Goal: Task Accomplishment & Management: Complete application form

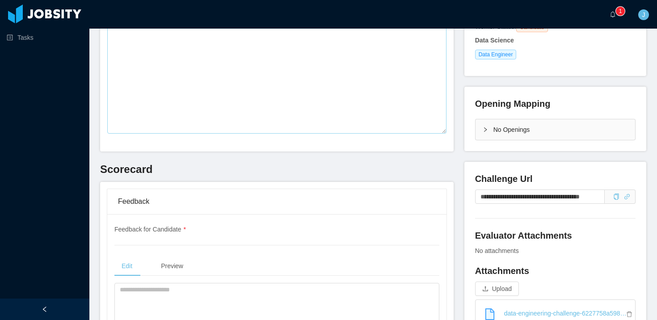
scroll to position [165, 0]
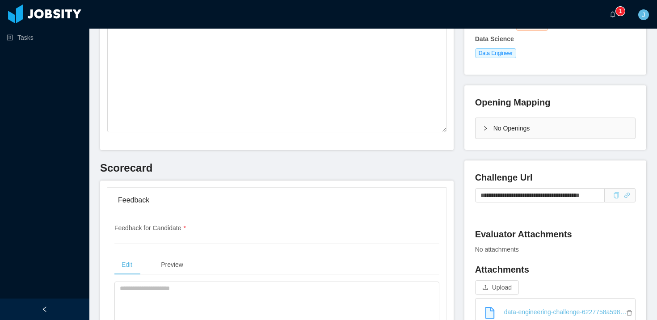
click at [614, 197] on icon "icon: copy" at bounding box center [617, 195] width 6 height 6
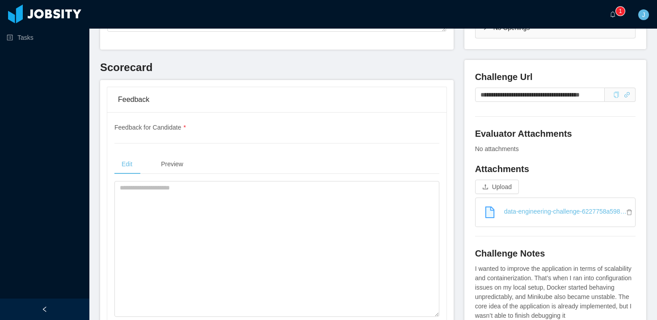
scroll to position [275, 0]
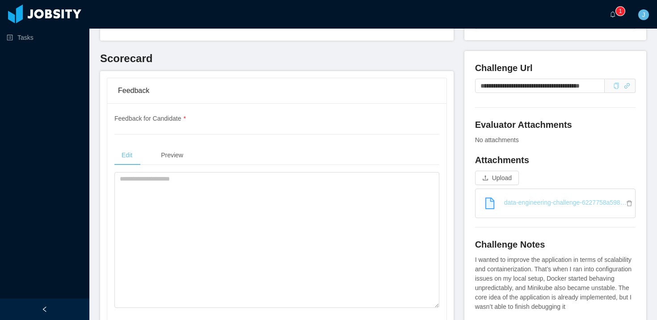
click at [605, 202] on link "data-engineering-challenge-6227758a59828-2_68bb100902cac.pdf" at bounding box center [559, 203] width 153 height 20
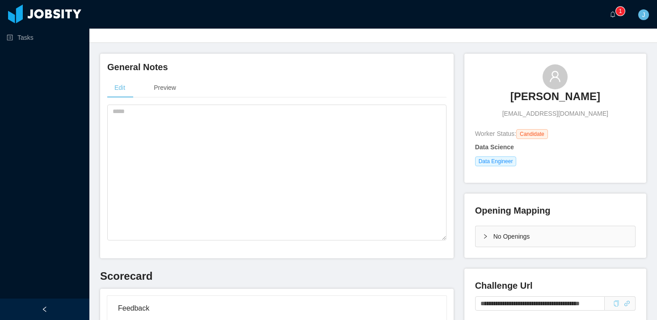
scroll to position [0, 0]
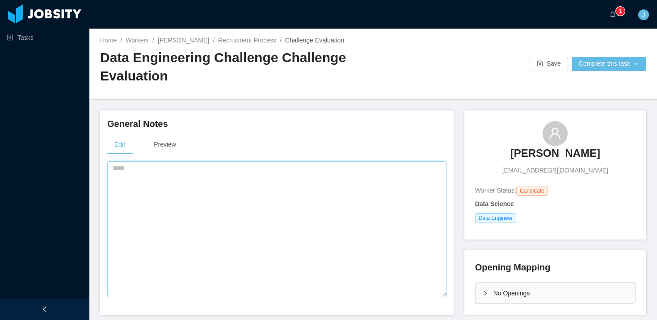
click at [206, 182] on textarea at bounding box center [276, 229] width 339 height 136
type textarea "**********"
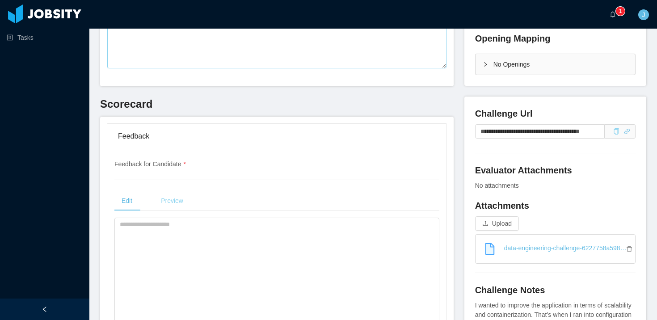
scroll to position [230, 0]
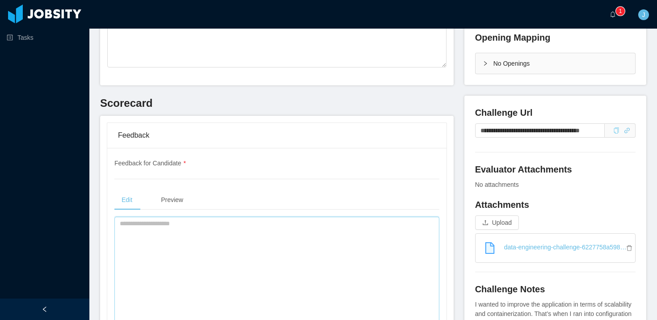
click at [170, 237] on textarea at bounding box center [277, 285] width 325 height 136
paste textarea "**********"
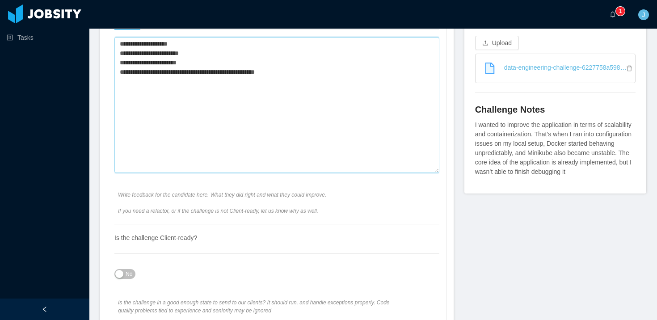
scroll to position [441, 0]
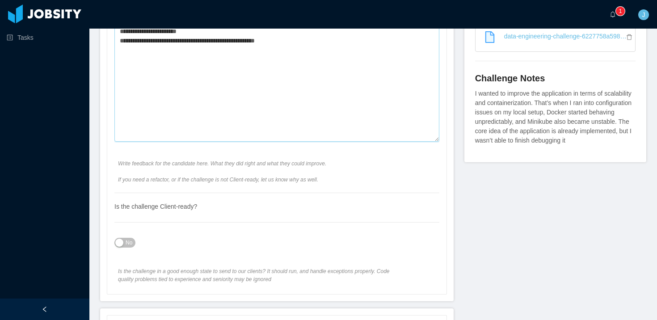
type textarea "**********"
click at [128, 243] on span "No" at bounding box center [129, 242] width 7 height 9
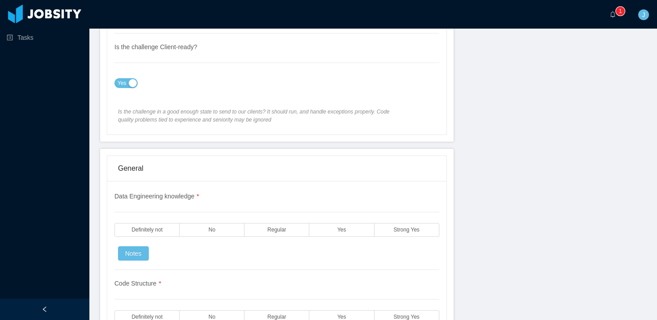
scroll to position [653, 0]
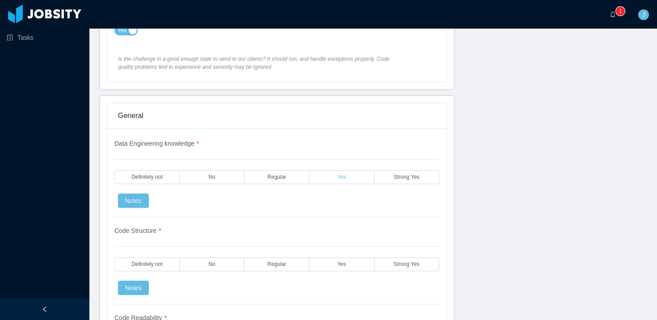
click at [321, 179] on label "Yes" at bounding box center [342, 177] width 65 height 14
click at [335, 266] on label "Yes" at bounding box center [342, 265] width 65 height 14
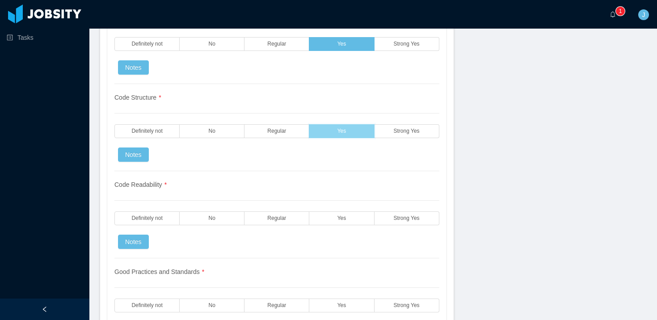
scroll to position [800, 0]
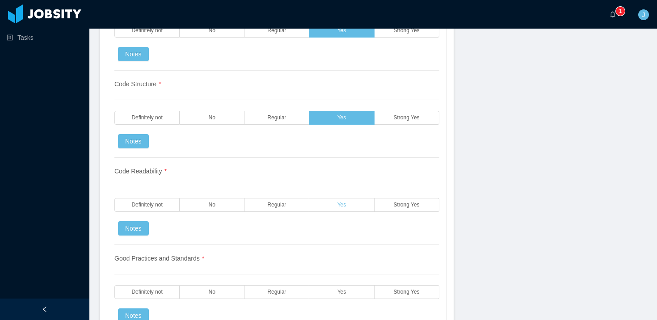
click at [328, 211] on label "Yes" at bounding box center [342, 205] width 65 height 14
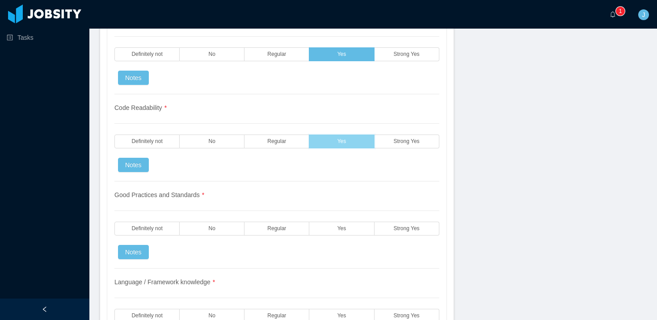
scroll to position [864, 0]
click at [328, 233] on label "Yes" at bounding box center [342, 228] width 65 height 14
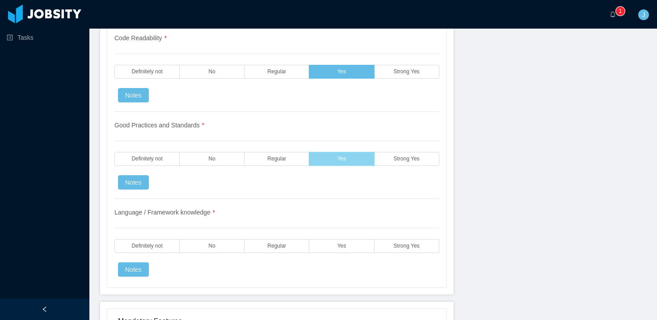
scroll to position [939, 0]
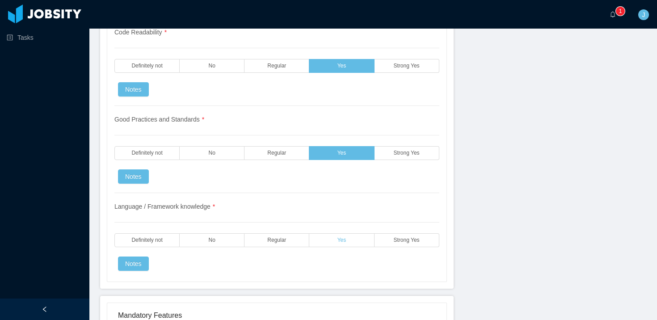
click at [328, 238] on label "Yes" at bounding box center [342, 240] width 65 height 14
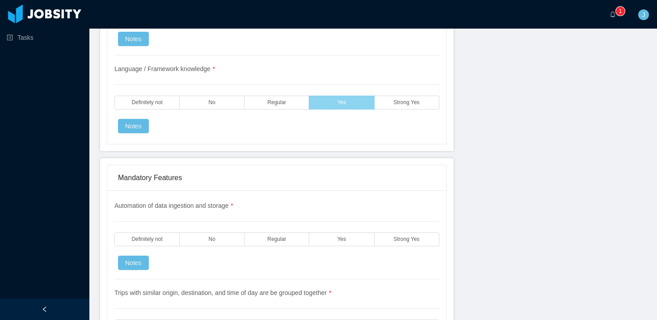
scroll to position [1079, 0]
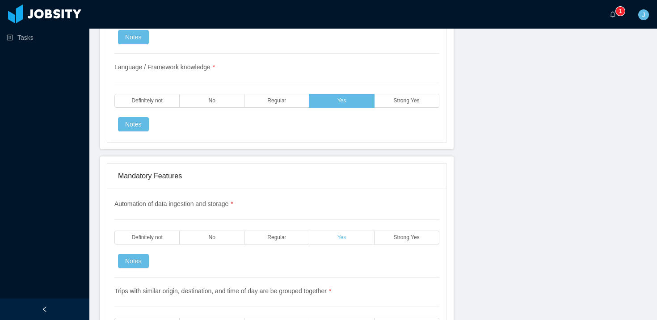
click at [327, 241] on label "Yes" at bounding box center [342, 238] width 65 height 14
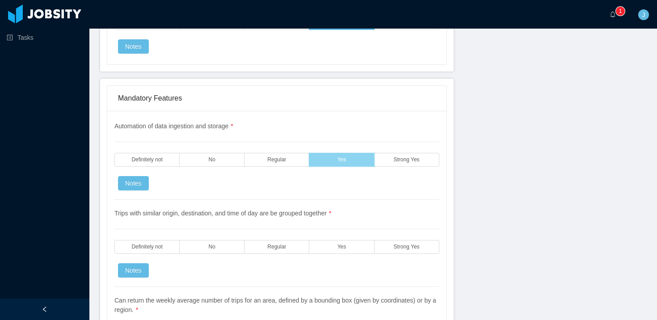
scroll to position [1156, 0]
click at [333, 246] on label "Yes" at bounding box center [342, 248] width 65 height 14
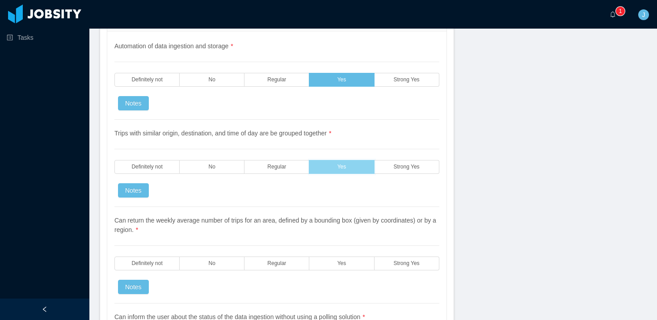
scroll to position [1245, 0]
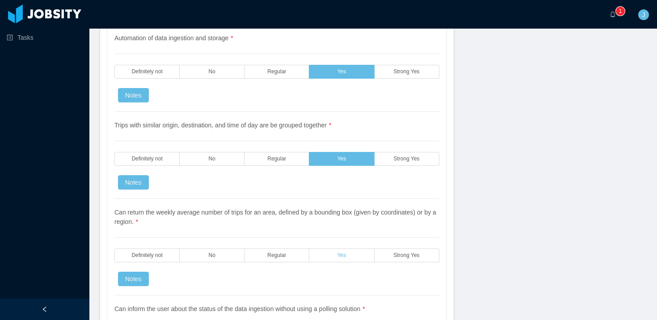
click at [335, 252] on label "Yes" at bounding box center [342, 256] width 65 height 14
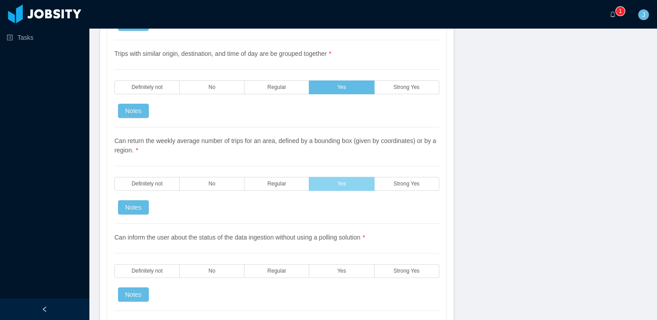
scroll to position [1340, 0]
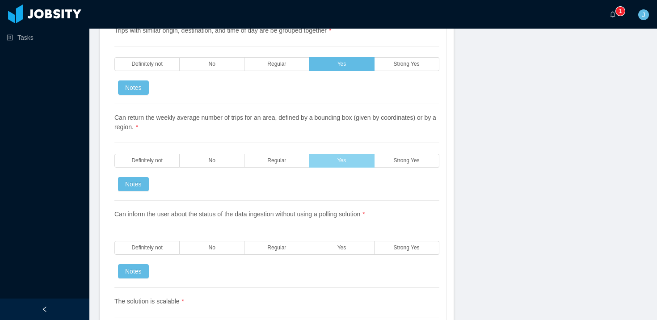
click at [335, 252] on label "Yes" at bounding box center [342, 248] width 65 height 14
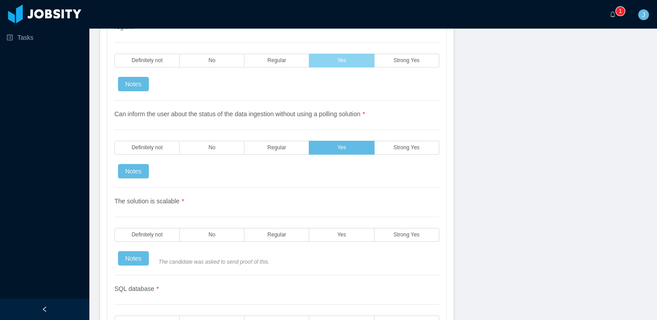
scroll to position [1443, 0]
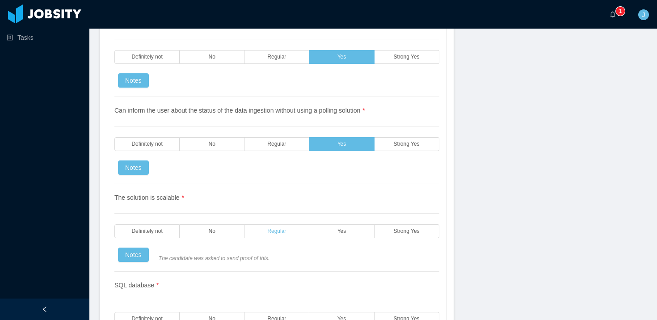
click at [270, 229] on span "Regular" at bounding box center [276, 232] width 19 height 6
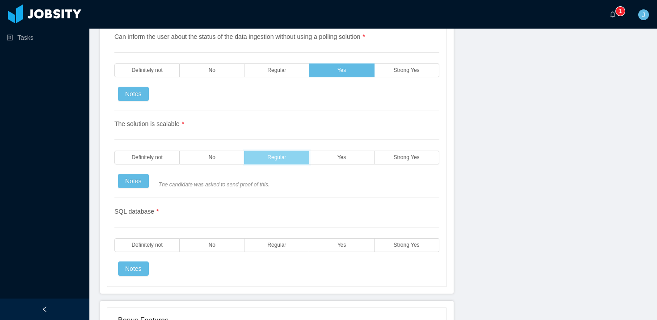
scroll to position [1559, 0]
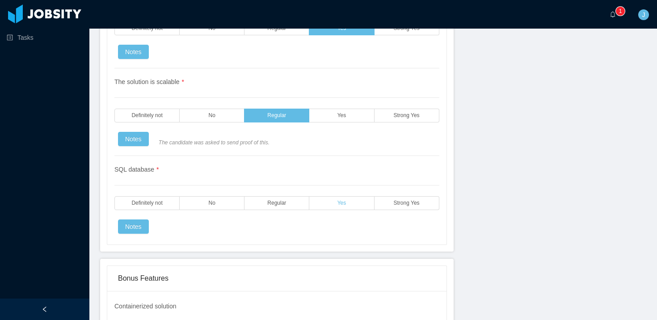
click at [334, 204] on label "Yes" at bounding box center [342, 203] width 65 height 14
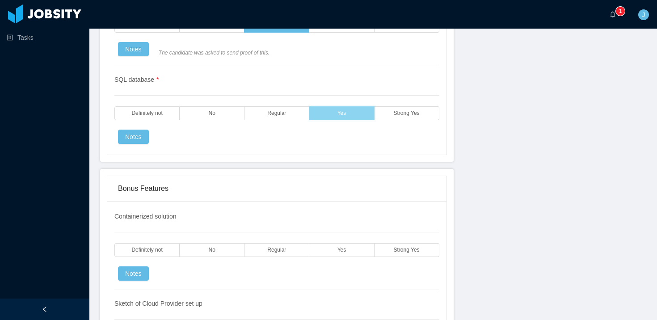
scroll to position [1700, 0]
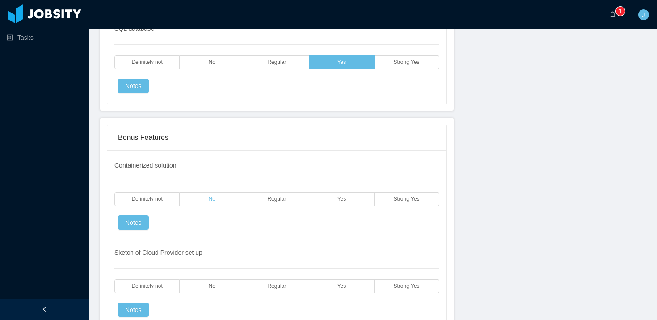
click at [194, 199] on label "No" at bounding box center [212, 199] width 65 height 14
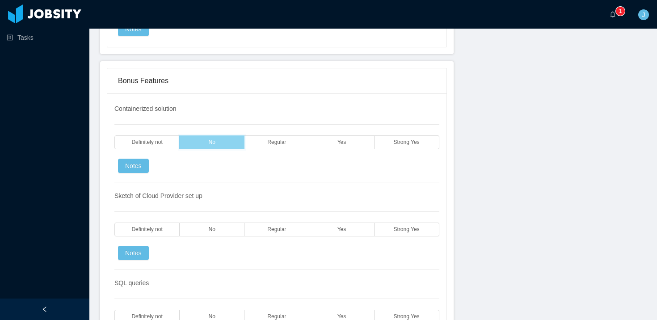
scroll to position [1757, 0]
click at [203, 228] on label "No" at bounding box center [212, 229] width 65 height 14
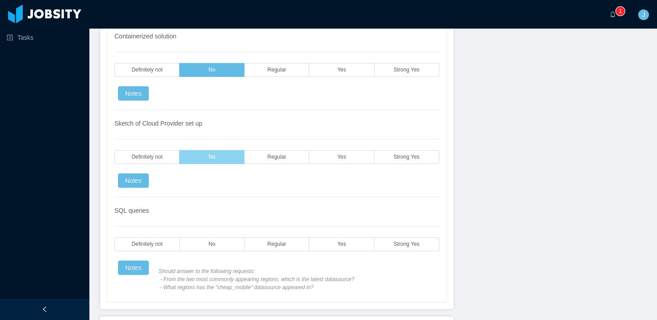
scroll to position [1832, 0]
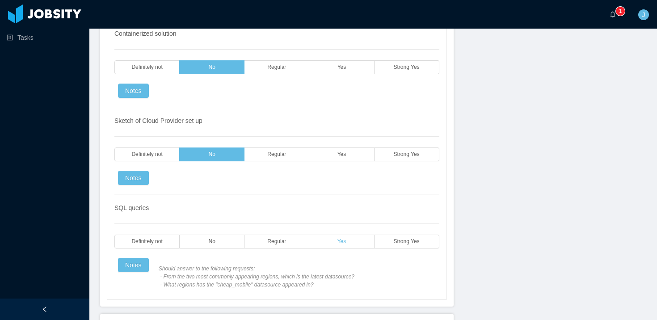
click at [327, 245] on label "Yes" at bounding box center [342, 242] width 65 height 14
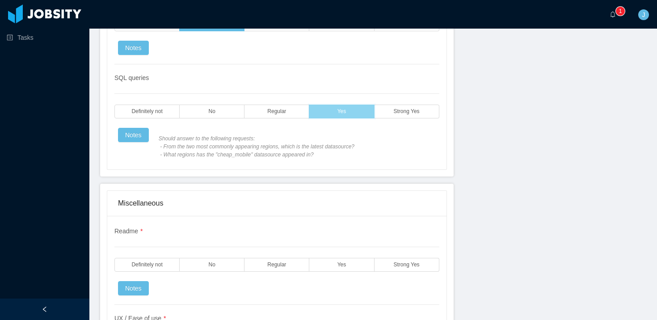
scroll to position [1999, 0]
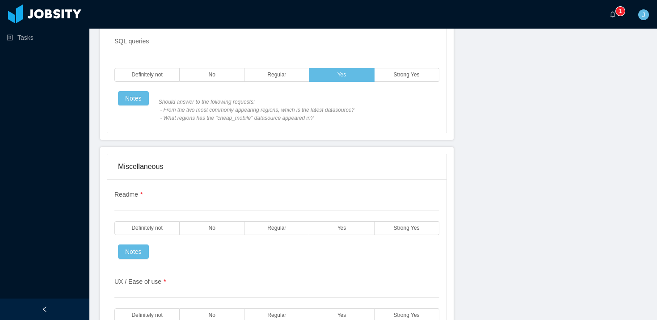
click at [331, 235] on div "Readme * Definitely not No Regular Yes Strong Yes Notes" at bounding box center [277, 229] width 325 height 78
click at [337, 231] on label "Yes" at bounding box center [342, 228] width 65 height 14
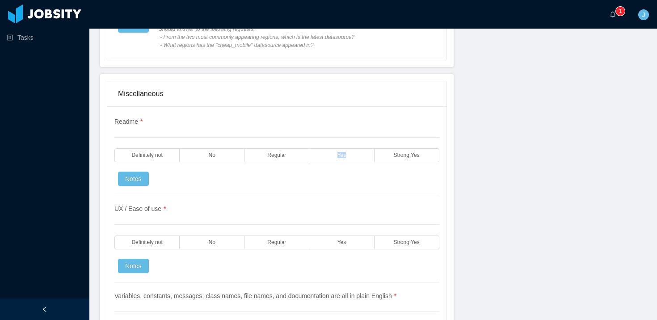
scroll to position [2098, 0]
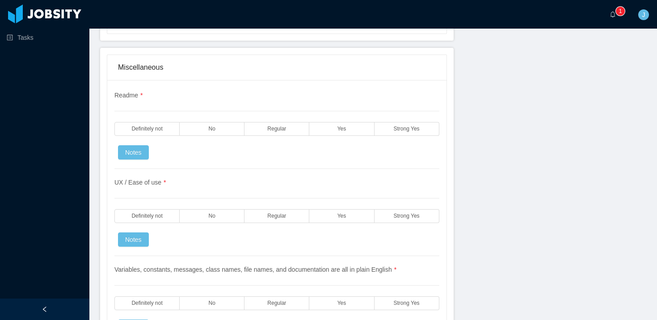
click at [331, 146] on div "Readme * Definitely not No Regular Yes Strong Yes Notes" at bounding box center [277, 130] width 325 height 78
click at [339, 126] on label "Yes" at bounding box center [342, 129] width 65 height 14
click at [339, 217] on span "Yes" at bounding box center [342, 216] width 9 height 6
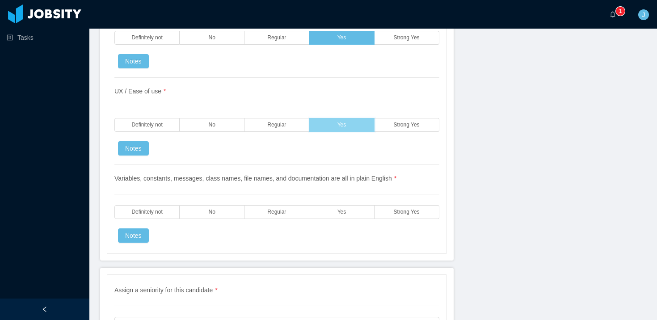
scroll to position [2201, 0]
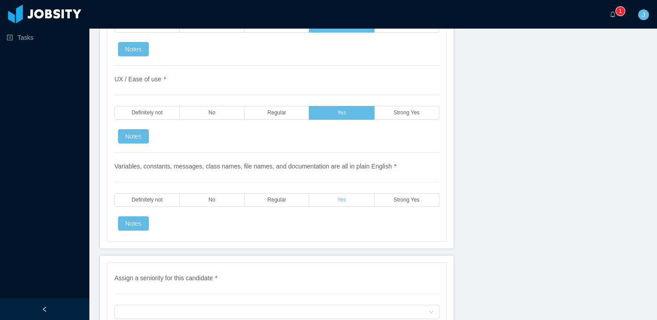
click at [344, 199] on span "Yes" at bounding box center [342, 200] width 9 height 6
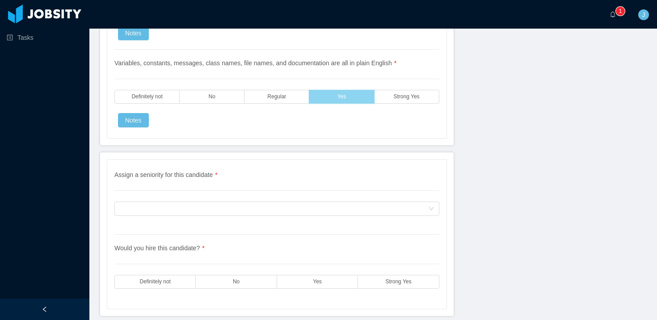
scroll to position [2342, 0]
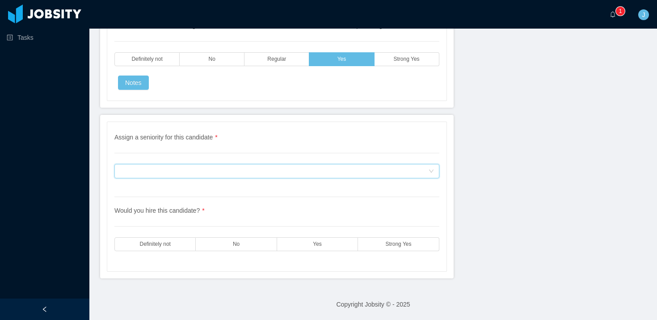
click at [263, 174] on div "Assign a seniority for this candidate" at bounding box center [274, 171] width 309 height 13
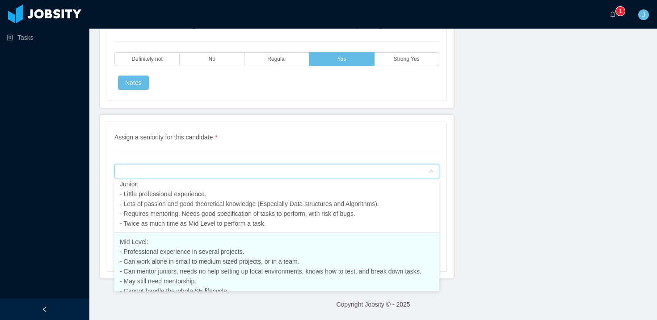
scroll to position [101, 0]
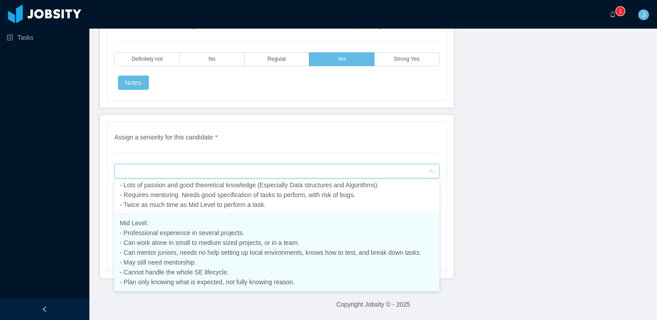
click at [235, 246] on li "Mid Level: - Professional experience in several projects. - Can work alone in s…" at bounding box center [277, 252] width 325 height 77
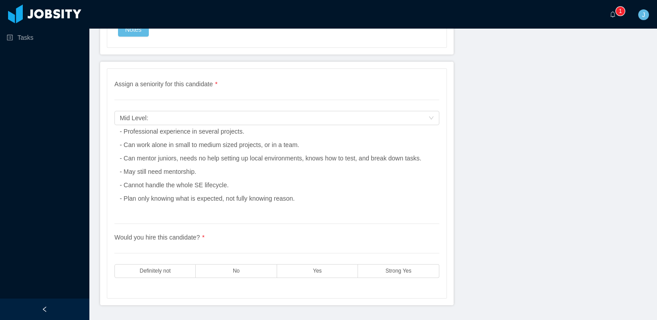
scroll to position [2399, 0]
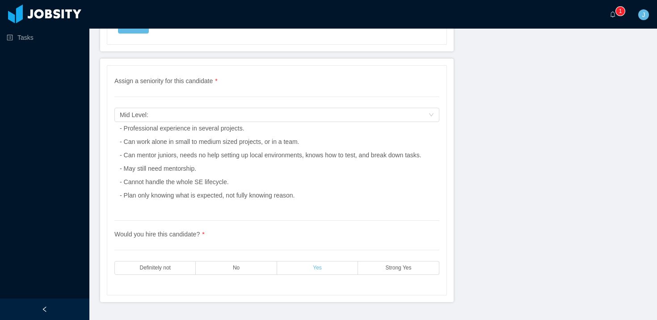
click at [309, 269] on label "Yes" at bounding box center [317, 268] width 81 height 14
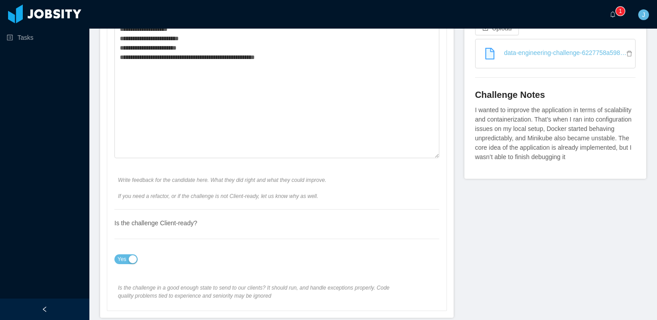
scroll to position [0, 0]
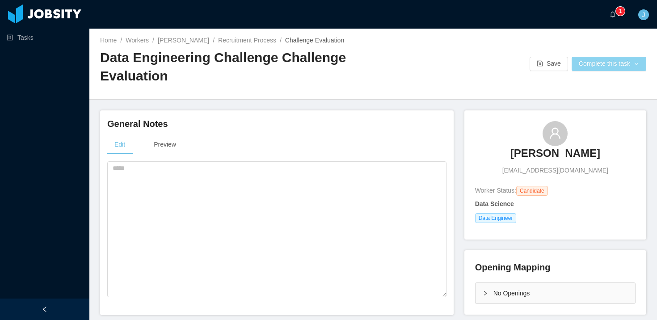
click at [628, 65] on button "Complete this task" at bounding box center [609, 64] width 75 height 14
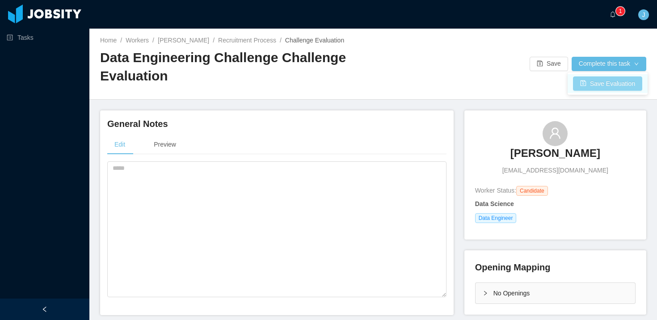
click at [603, 87] on button "Save Evaluation" at bounding box center [607, 83] width 69 height 14
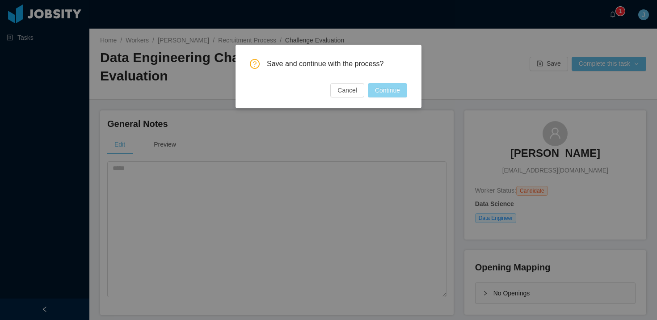
click at [395, 94] on button "Continue" at bounding box center [387, 90] width 39 height 14
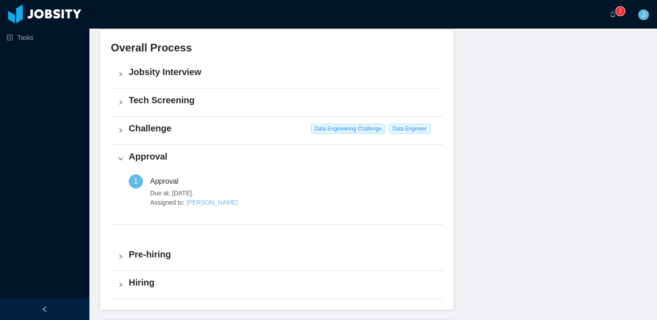
scroll to position [214, 0]
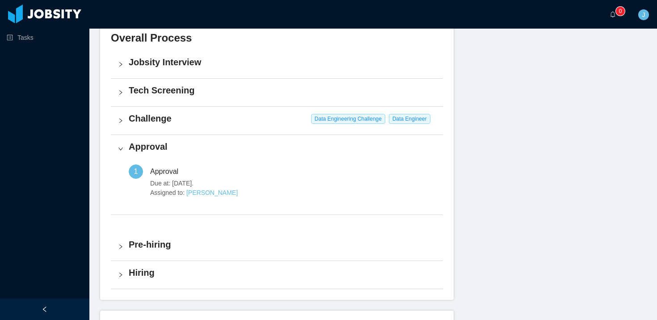
click at [259, 91] on h4 "Tech Screening" at bounding box center [282, 90] width 307 height 13
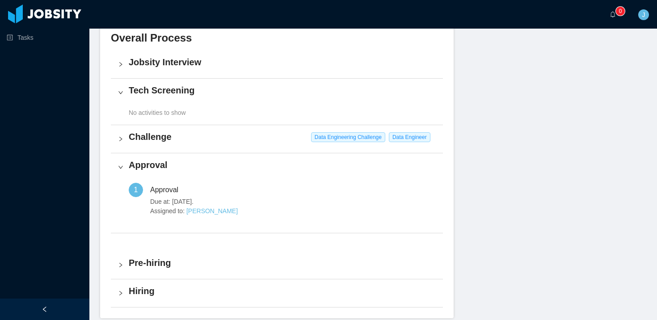
click at [226, 131] on h4 "Challenge" at bounding box center [282, 137] width 307 height 13
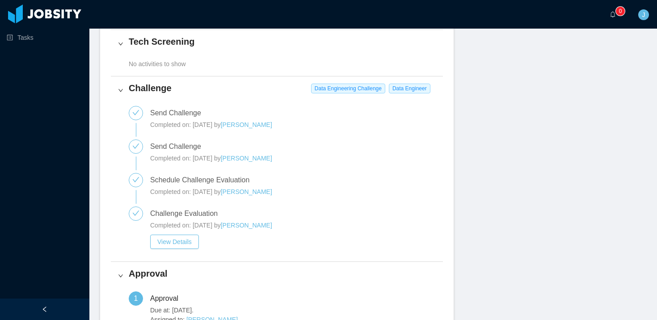
scroll to position [348, 0]
